Goal: Transaction & Acquisition: Download file/media

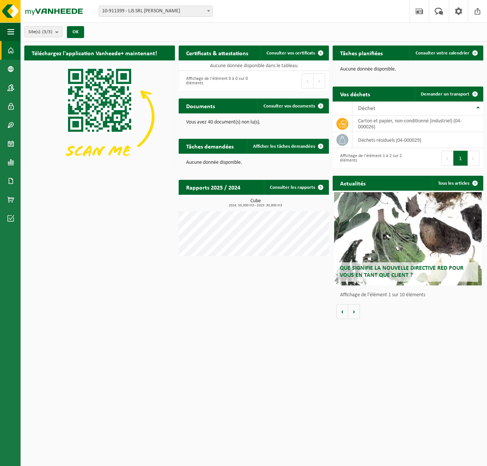
click at [7, 52] on link "Tableau de bord" at bounding box center [10, 50] width 21 height 19
click at [285, 100] on link "Consulter vos documents" at bounding box center [292, 106] width 71 height 15
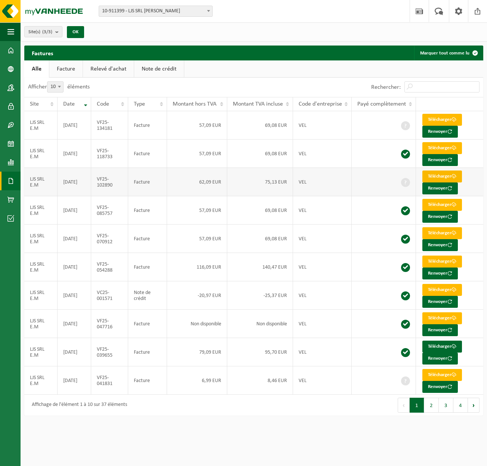
click at [434, 176] on link "Télécharger" at bounding box center [442, 177] width 40 height 12
click at [0, 80] on link "Contacts" at bounding box center [10, 87] width 21 height 19
click at [433, 369] on link "Télécharger" at bounding box center [442, 375] width 40 height 12
click at [431, 119] on link "Télécharger" at bounding box center [442, 120] width 40 height 12
